Goal: Task Accomplishment & Management: Manage account settings

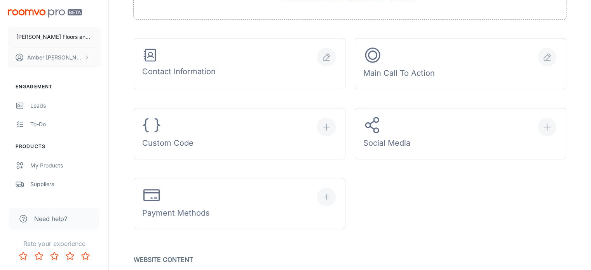
scroll to position [262, 0]
click at [77, 54] on button "[PERSON_NAME]" at bounding box center [54, 57] width 93 height 20
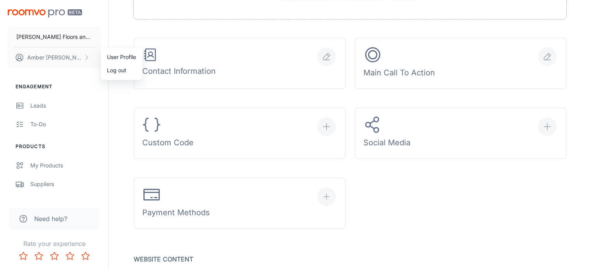
click at [59, 40] on div at bounding box center [298, 135] width 597 height 270
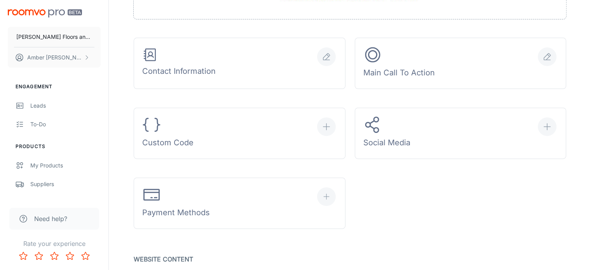
scroll to position [0, 0]
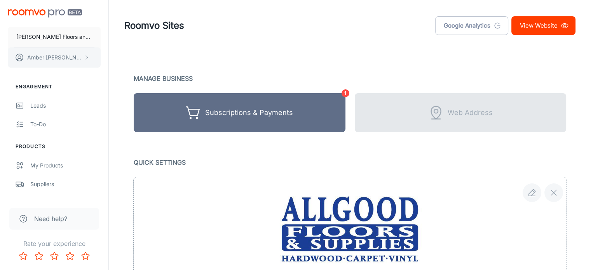
click at [80, 55] on button "[PERSON_NAME]" at bounding box center [54, 57] width 93 height 20
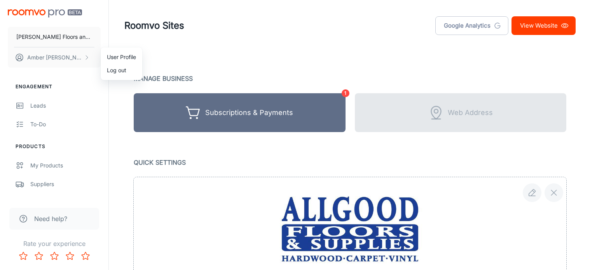
click at [129, 56] on li "User Profile" at bounding box center [122, 57] width 42 height 13
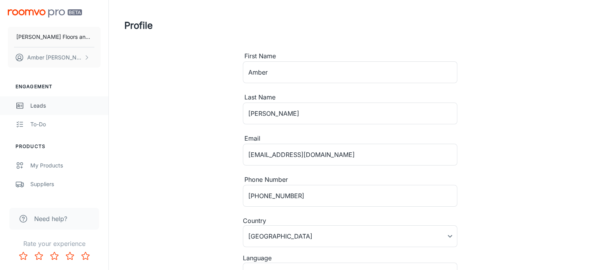
click at [52, 106] on div "Leads" at bounding box center [65, 105] width 70 height 9
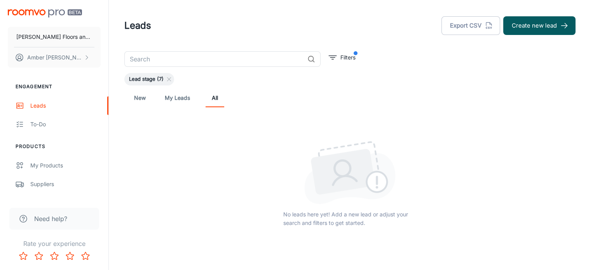
click at [133, 100] on link "New" at bounding box center [140, 98] width 19 height 19
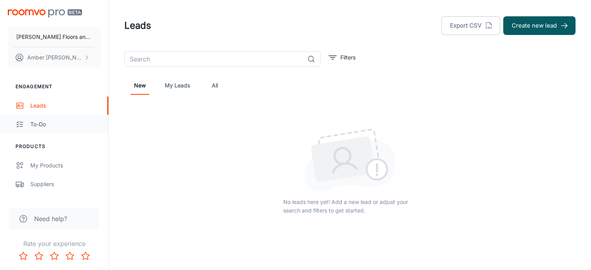
click at [42, 131] on link "To-do" at bounding box center [54, 124] width 108 height 19
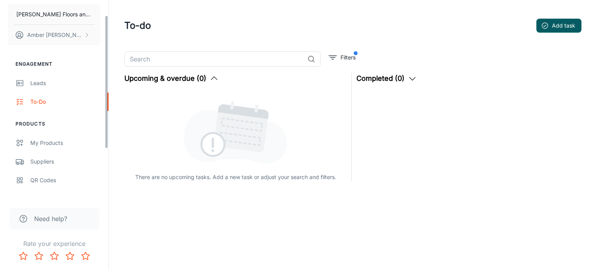
scroll to position [30, 0]
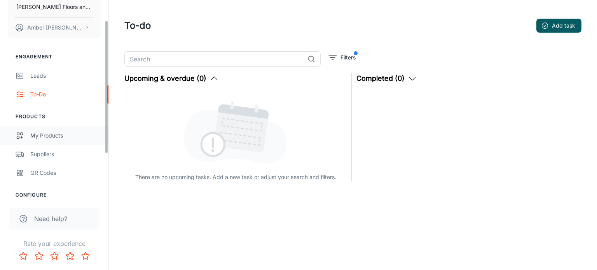
click at [44, 138] on div "My Products" at bounding box center [65, 135] width 70 height 9
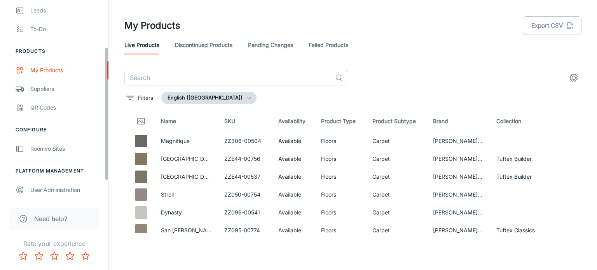
scroll to position [96, 0]
click at [53, 188] on div "User Administration" at bounding box center [65, 189] width 70 height 9
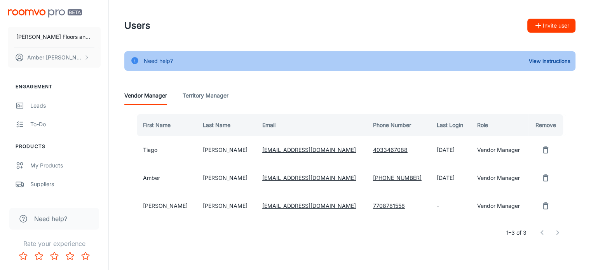
click at [543, 148] on icon "remove user" at bounding box center [545, 150] width 5 height 7
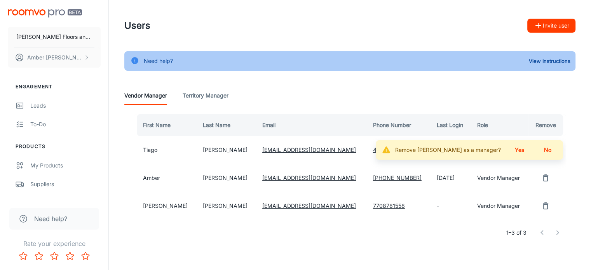
click at [546, 148] on button "No" at bounding box center [547, 150] width 25 height 14
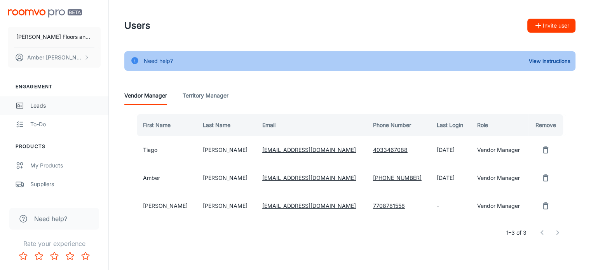
click at [47, 107] on div "Leads" at bounding box center [65, 105] width 70 height 9
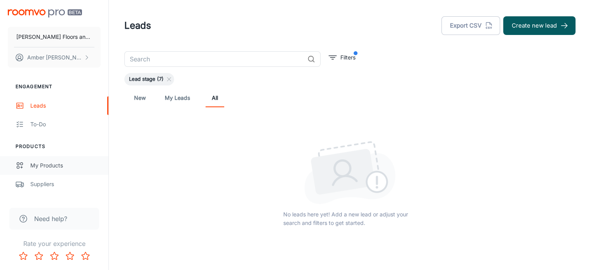
click at [52, 165] on div "My Products" at bounding box center [65, 165] width 70 height 9
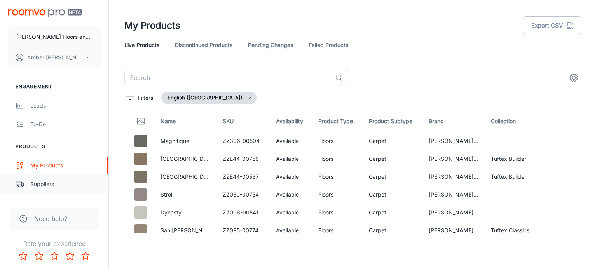
click at [44, 185] on div "Suppliers" at bounding box center [65, 184] width 70 height 9
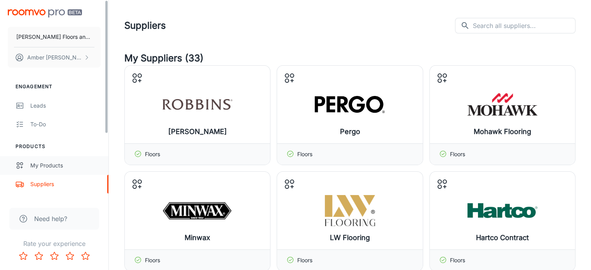
click at [43, 169] on div "My Products" at bounding box center [65, 165] width 70 height 9
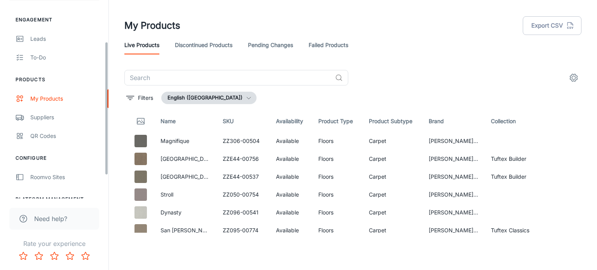
drag, startPoint x: 106, startPoint y: 107, endPoint x: 105, endPoint y: 157, distance: 50.5
click at [105, 157] on div "[PERSON_NAME] Floors and Supplies [PERSON_NAME] Engagement Leads To-do Products…" at bounding box center [54, 99] width 108 height 199
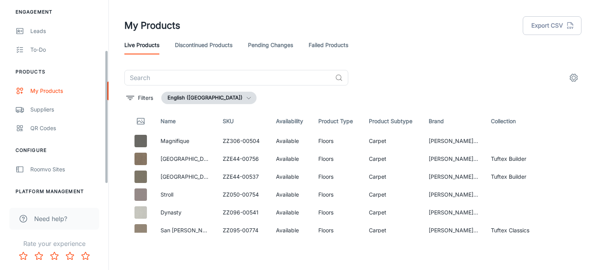
click at [105, 158] on ul "Configure Roomvo Sites" at bounding box center [54, 163] width 108 height 32
click at [59, 166] on div "Roomvo Sites" at bounding box center [65, 169] width 70 height 9
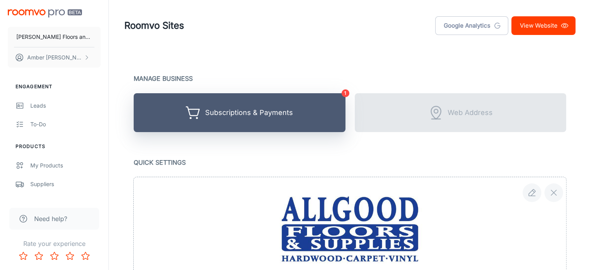
click at [289, 118] on div "Subscriptions & Payments" at bounding box center [249, 113] width 88 height 12
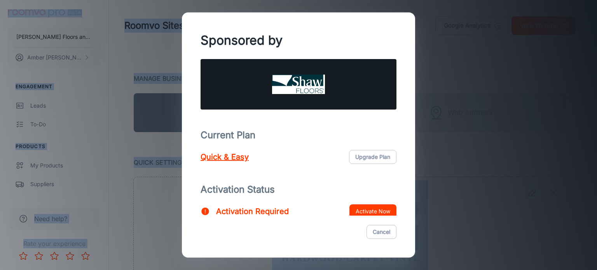
scroll to position [22, 0]
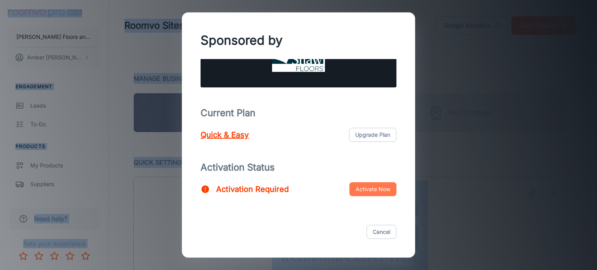
click at [361, 191] on button "Activate Now" at bounding box center [372, 189] width 47 height 14
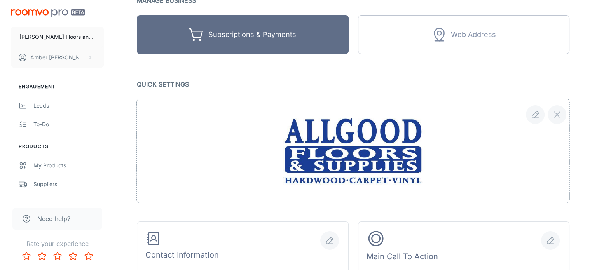
scroll to position [72, 0]
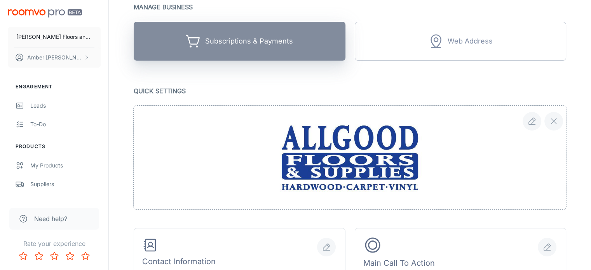
click at [248, 46] on div "Subscriptions & Payments" at bounding box center [249, 41] width 88 height 12
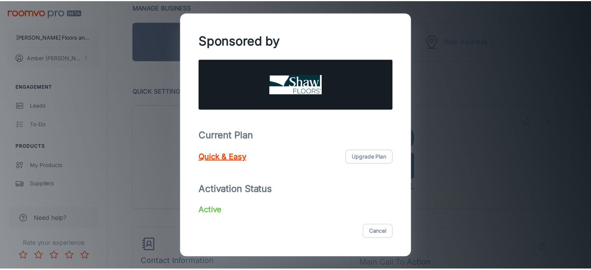
scroll to position [20, 0]
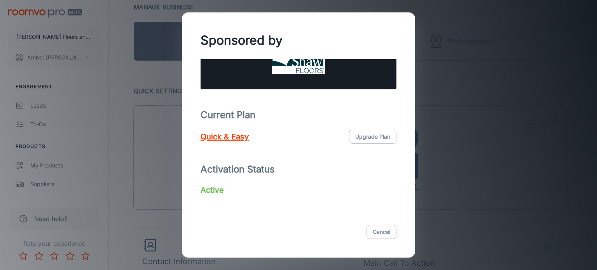
click at [225, 135] on p "Quick & Easy" at bounding box center [225, 137] width 48 height 12
click at [380, 237] on button "Cancel" at bounding box center [381, 232] width 30 height 14
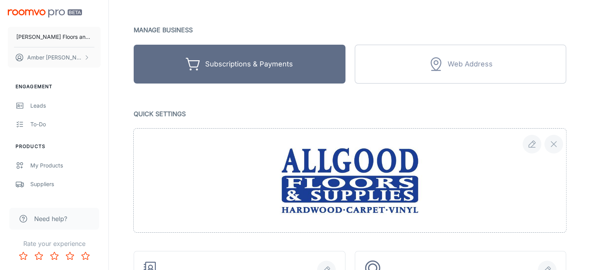
scroll to position [0, 0]
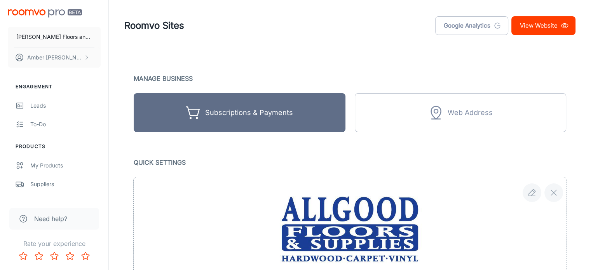
click at [542, 32] on link "View Website" at bounding box center [543, 25] width 64 height 19
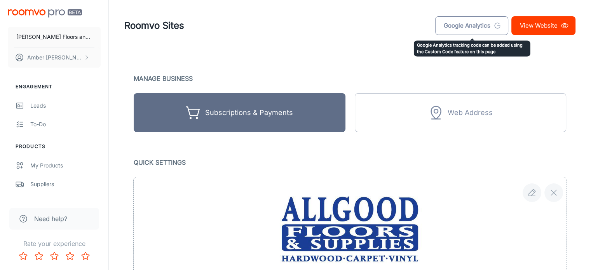
click at [457, 26] on link "Google Analytics" at bounding box center [471, 25] width 73 height 19
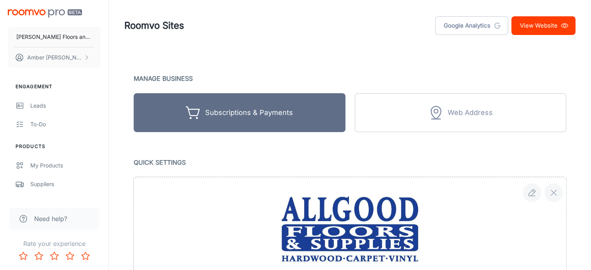
click at [30, 12] on img "scrollable content" at bounding box center [45, 13] width 74 height 8
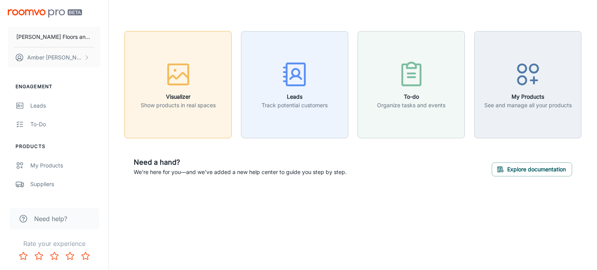
click at [187, 85] on rect "button" at bounding box center [178, 75] width 20 height 20
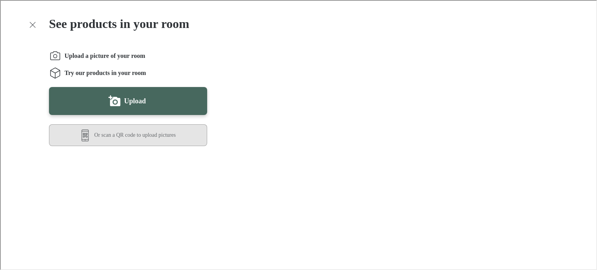
click at [140, 135] on button "Or scan a QR code to upload pictures" at bounding box center [127, 135] width 158 height 22
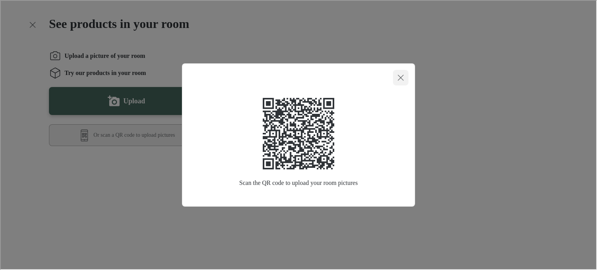
click at [404, 81] on icon "Close dialog" at bounding box center [399, 76] width 9 height 9
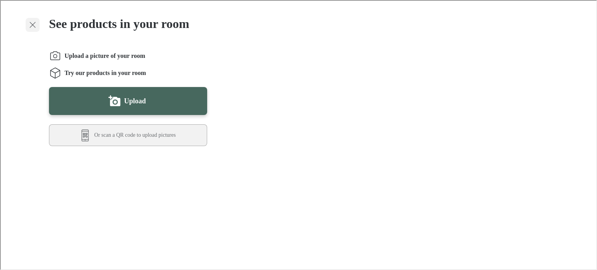
click at [30, 23] on line "Exit visualizer" at bounding box center [31, 23] width 5 height 5
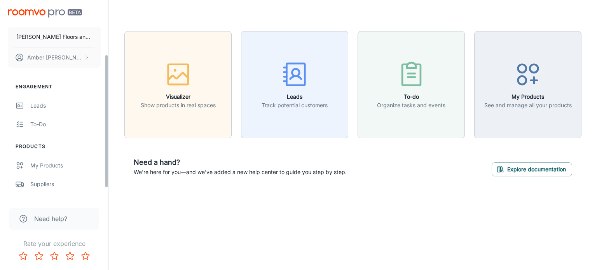
scroll to position [96, 0]
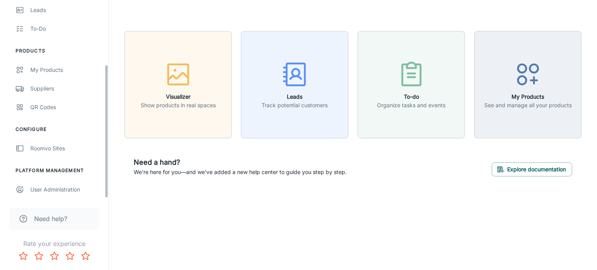
drag, startPoint x: 106, startPoint y: 46, endPoint x: 101, endPoint y: 178, distance: 132.2
click at [101, 178] on div "[PERSON_NAME] Floors and Supplies [PERSON_NAME] Engagement Leads To-do Products…" at bounding box center [54, 99] width 108 height 199
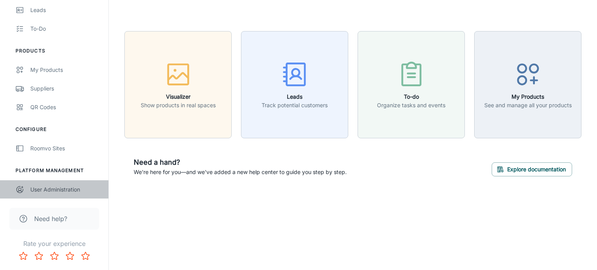
click at [54, 193] on div "User Administration" at bounding box center [65, 189] width 70 height 9
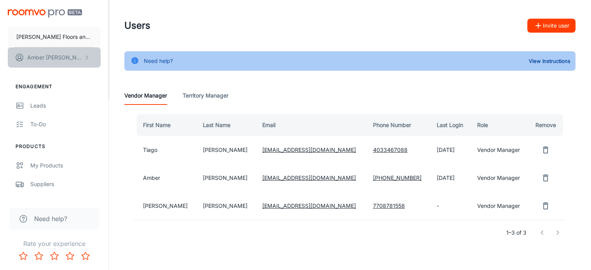
click at [83, 60] on button "[PERSON_NAME]" at bounding box center [54, 57] width 93 height 20
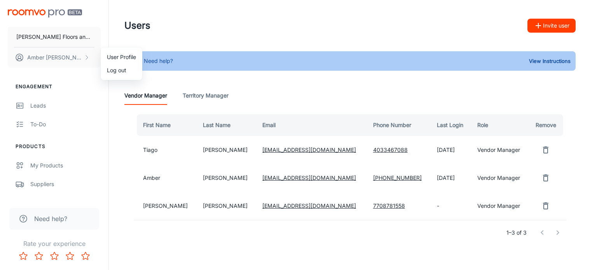
click at [118, 76] on li "Log out" at bounding box center [122, 70] width 42 height 13
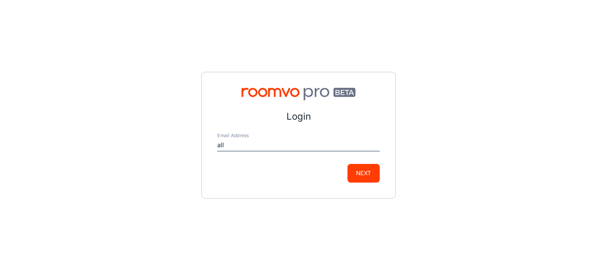
type input "ALLGOODFLOORS@BELLSOUTH.NET"
click at [365, 175] on button "Next" at bounding box center [363, 173] width 32 height 19
